Goal: Task Accomplishment & Management: Manage account settings

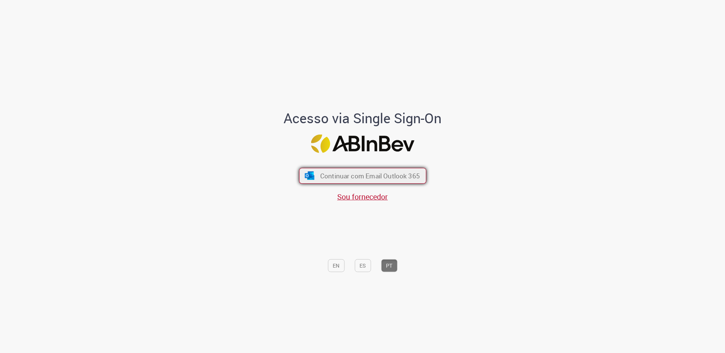
click at [373, 175] on span "Continuar com Email Outlook 365" at bounding box center [370, 175] width 100 height 9
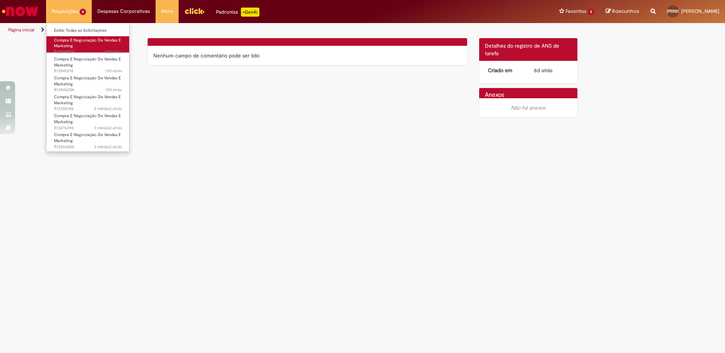
click at [77, 43] on link "Compra E Negociação De Vendas E Marketing 12d atrás 12 dias atrás R13549559" at bounding box center [87, 44] width 83 height 16
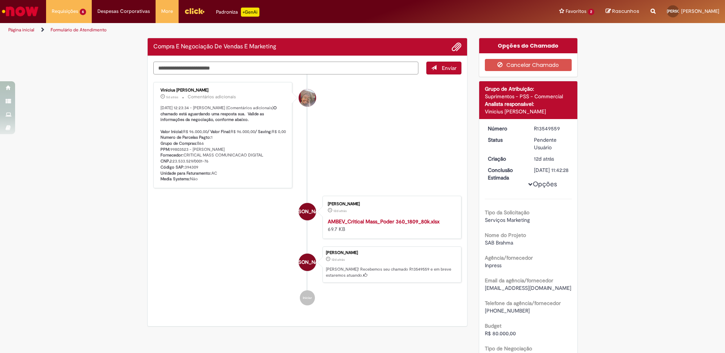
click at [304, 69] on div "Verificar Código de Barras Compra E Negociação De Vendas E Marketing Enviar [PE…" at bounding box center [308, 184] width 332 height 292
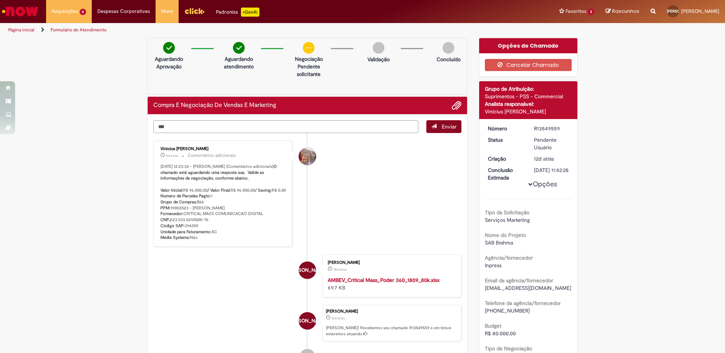
type textarea "***"
click at [440, 126] on button "Enviar" at bounding box center [443, 126] width 35 height 13
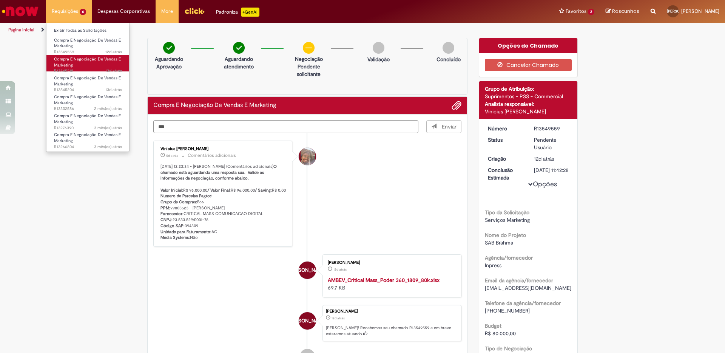
click at [88, 63] on link "Compra E Negociação De Vendas E Marketing 13d atrás 13 dias atrás R13545218" at bounding box center [87, 63] width 83 height 16
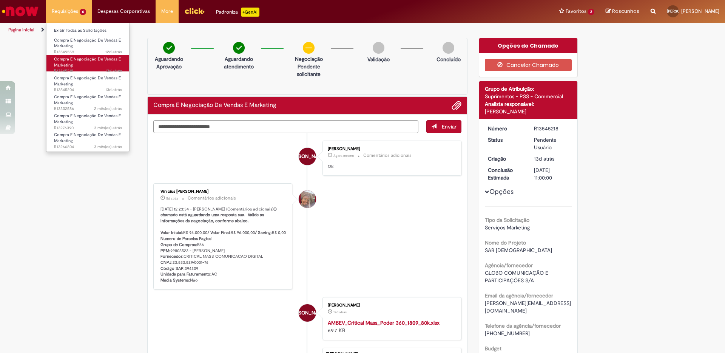
click at [80, 60] on span "Compra E Negociação De Vendas E Marketing" at bounding box center [87, 62] width 67 height 12
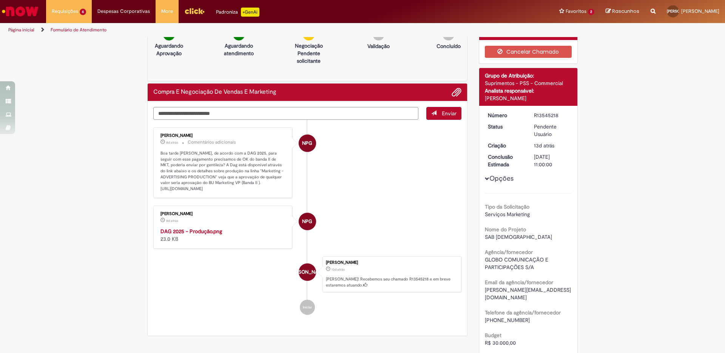
scroll to position [12, 0]
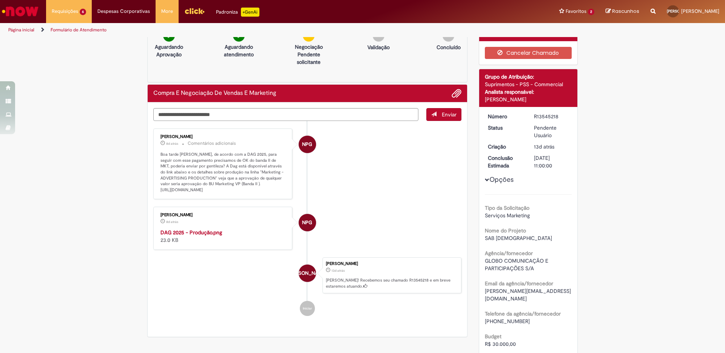
click at [334, 199] on li "NPG [PERSON_NAME] 8d atrás 8 dias atrás Comentários adicionais Boa tarde [PERSO…" at bounding box center [307, 163] width 308 height 71
click at [228, 111] on textarea "Digite sua mensagem aqui..." at bounding box center [285, 114] width 265 height 13
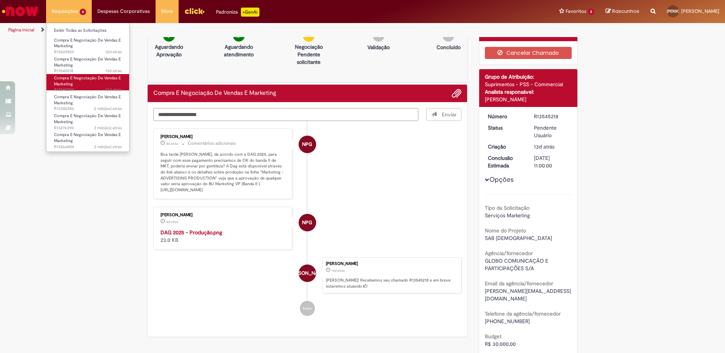
type textarea "**********"
click at [98, 87] on span "13d atrás 13 dias atrás R13545204" at bounding box center [88, 90] width 68 height 6
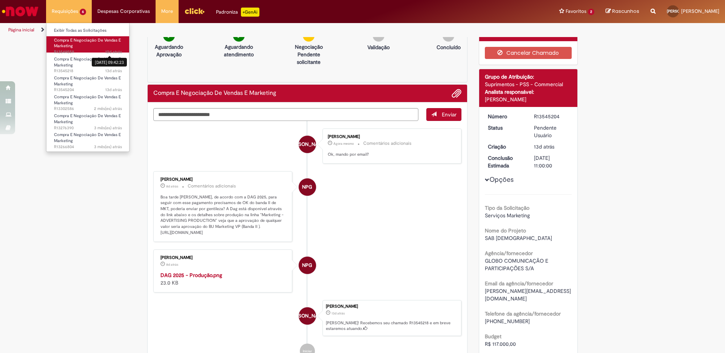
click at [106, 50] on sn-time-ago "12d atrás 12 dias atrás [DATE] 09:42:23" at bounding box center [113, 52] width 17 height 6
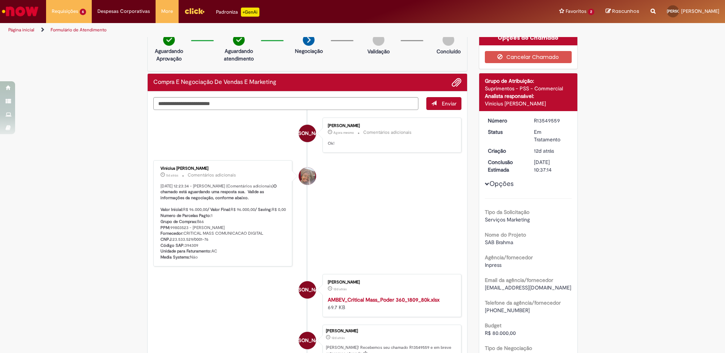
scroll to position [44, 0]
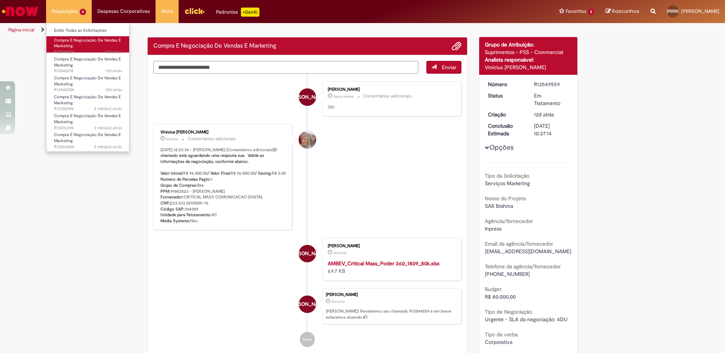
click at [85, 42] on span "Compra E Negociação De Vendas E Marketing" at bounding box center [87, 43] width 67 height 12
click at [85, 31] on link "Exibir Todas as Solicitações" at bounding box center [87, 30] width 83 height 8
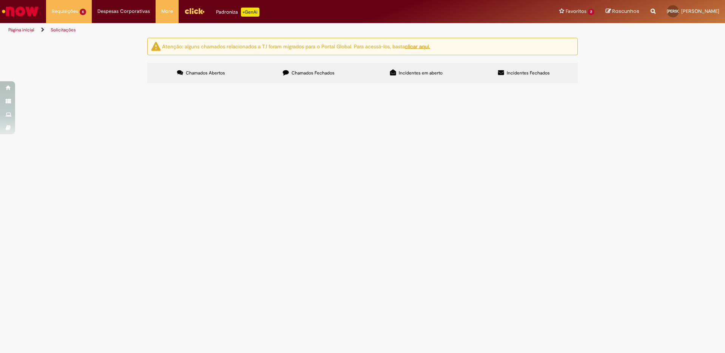
click at [0, 0] on span "VIU SAB (Panela SporTV) - D&C Fred e André" at bounding box center [0, 0] width 0 height 0
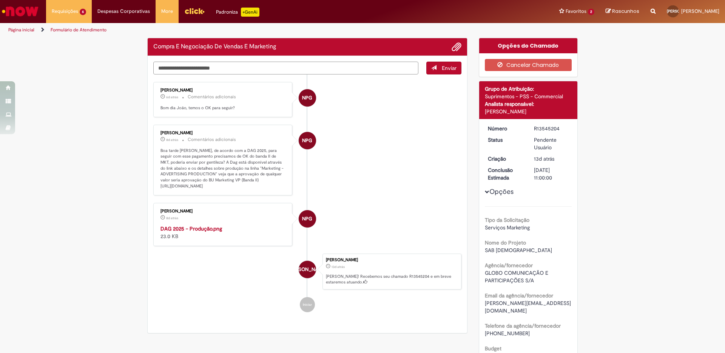
click at [276, 66] on textarea "Digite sua mensagem aqui..." at bounding box center [285, 68] width 265 height 13
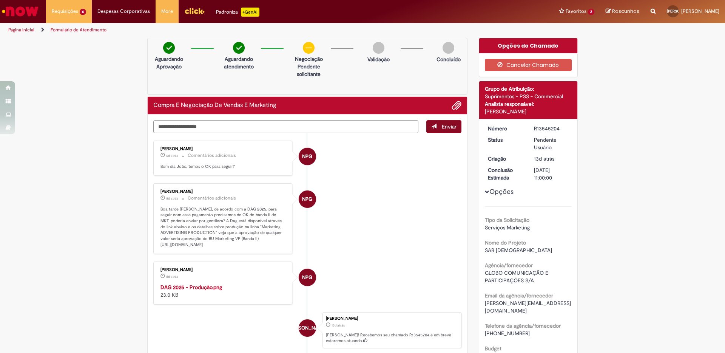
type textarea "**********"
click at [447, 126] on span "Enviar" at bounding box center [449, 126] width 15 height 7
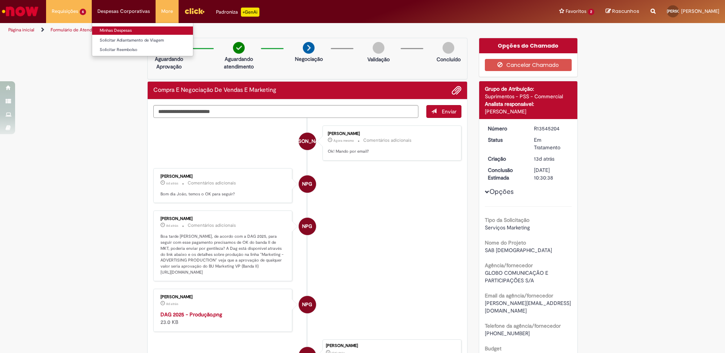
click at [123, 29] on link "Minhas Despesas" at bounding box center [142, 30] width 101 height 8
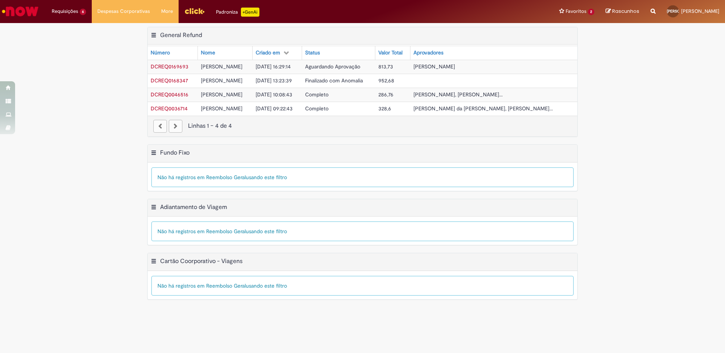
click at [455, 68] on span "Guilherme De Almeida Aguiar Ferreira" at bounding box center [435, 66] width 42 height 7
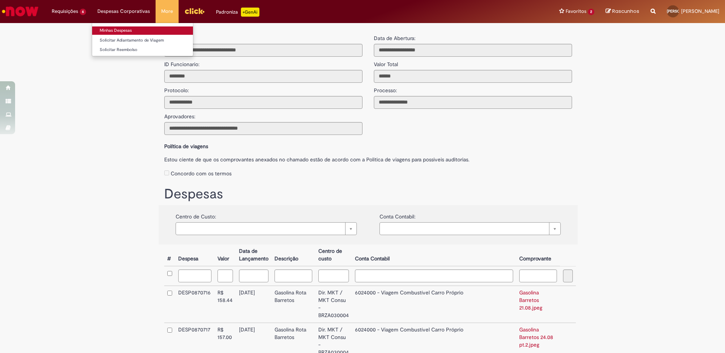
click at [119, 28] on link "Minhas Despesas" at bounding box center [142, 30] width 101 height 8
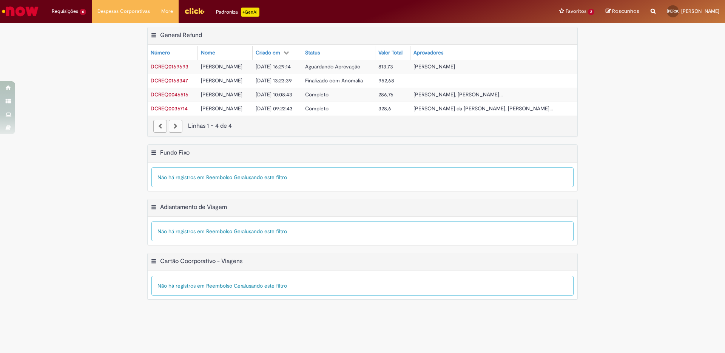
click at [651, 121] on div "Exportar como PDF Exportar como Excel Exportar como CSV General Refund Tabela -…" at bounding box center [362, 86] width 725 height 118
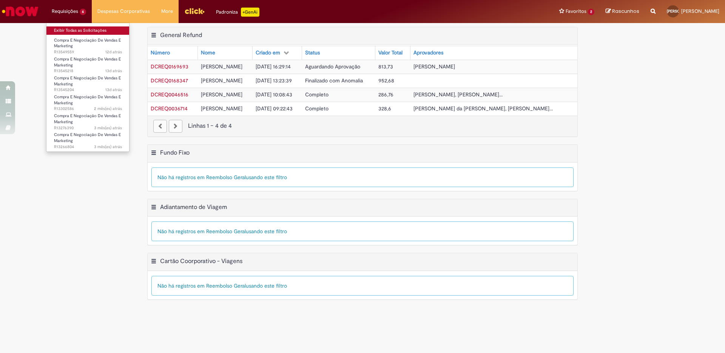
click at [77, 33] on link "Exibir Todas as Solicitações" at bounding box center [87, 30] width 83 height 8
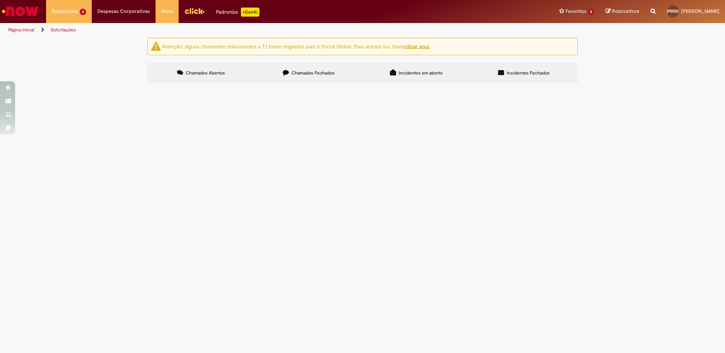
click at [13, 14] on img "Ir para a Homepage" at bounding box center [20, 11] width 39 height 15
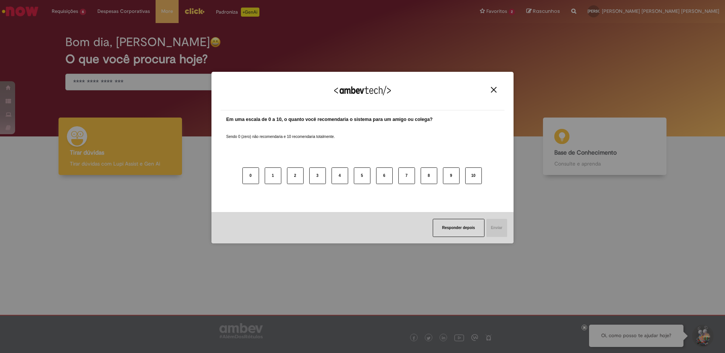
click at [495, 88] on img "Close" at bounding box center [494, 90] width 6 height 6
